Goal: Find specific page/section

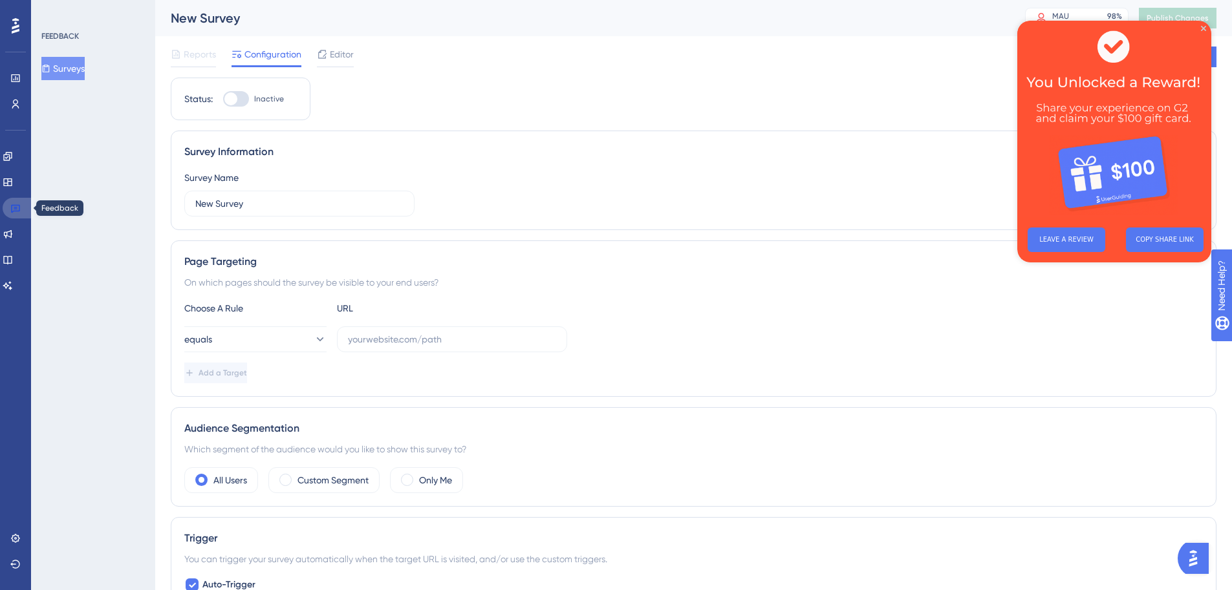
click at [11, 207] on icon at bounding box center [15, 209] width 9 height 8
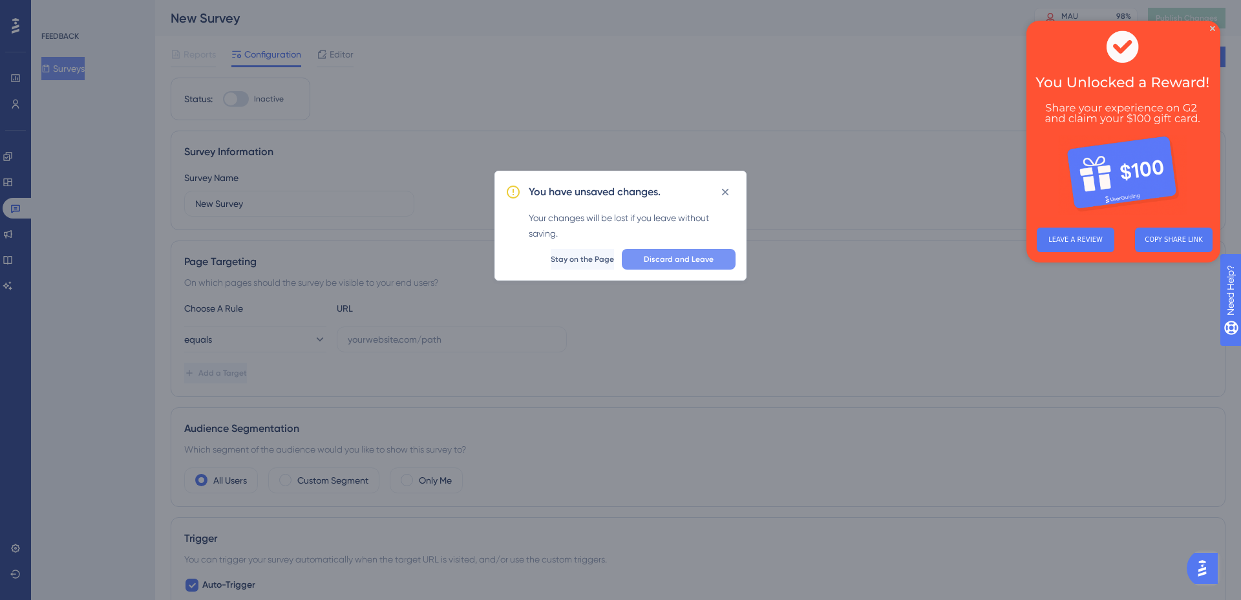
click at [685, 261] on span "Discard and Leave" at bounding box center [679, 259] width 70 height 10
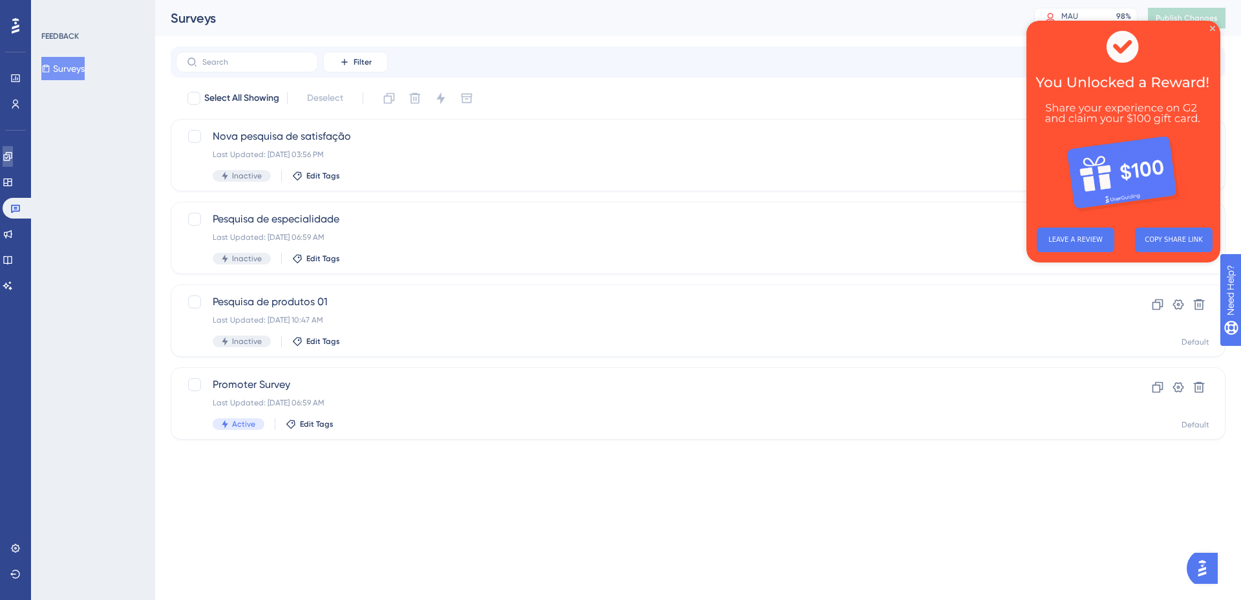
click at [13, 157] on icon at bounding box center [8, 156] width 10 height 10
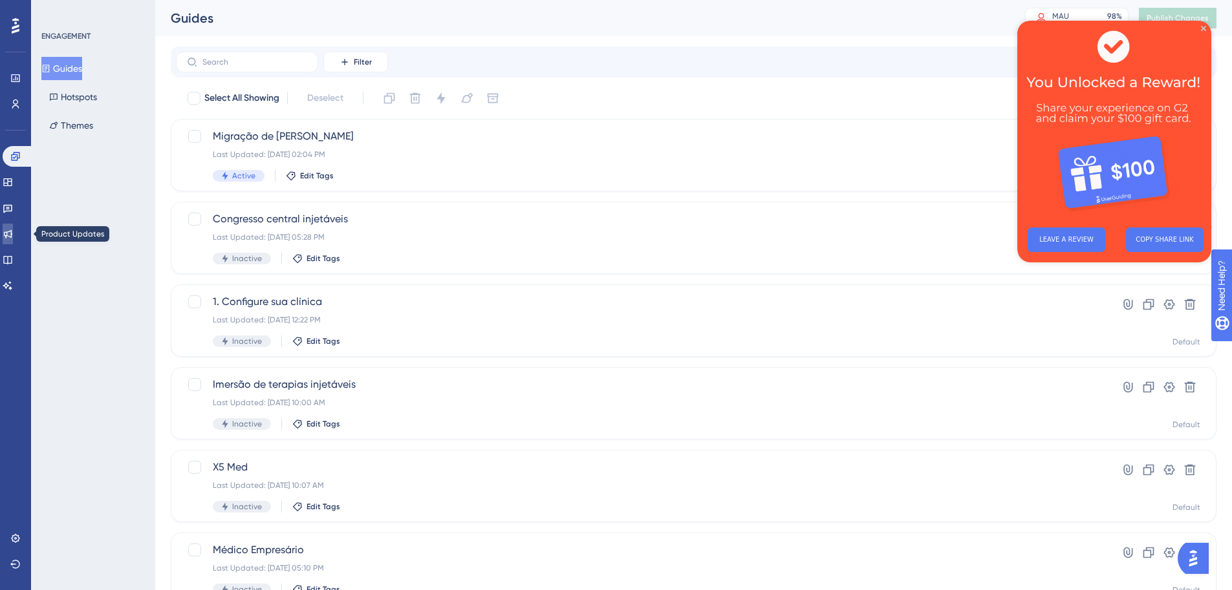
click at [13, 231] on icon at bounding box center [8, 234] width 10 height 10
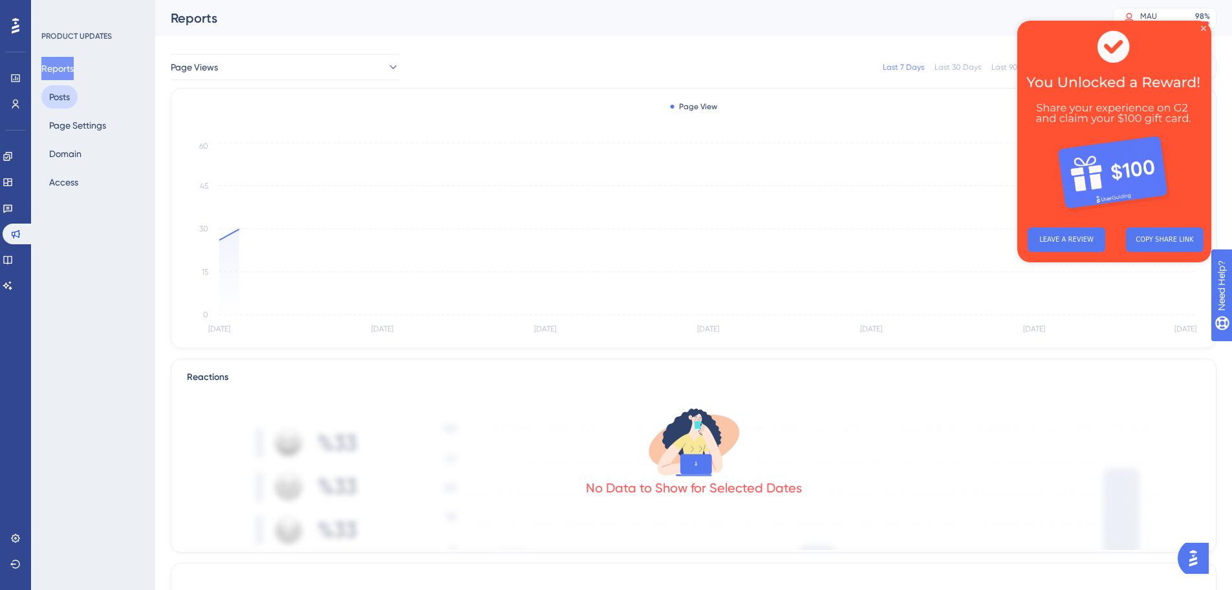
click at [69, 98] on button "Posts" at bounding box center [59, 96] width 36 height 23
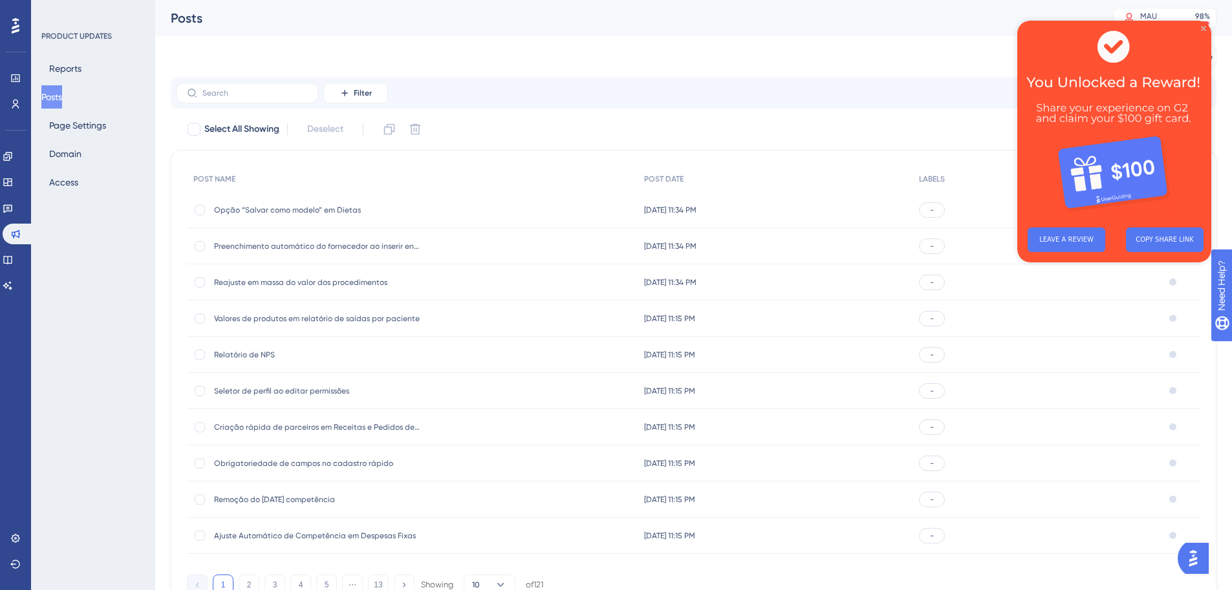
click at [1205, 26] on icon "Close Preview" at bounding box center [1203, 28] width 5 height 5
